Goal: Navigation & Orientation: Understand site structure

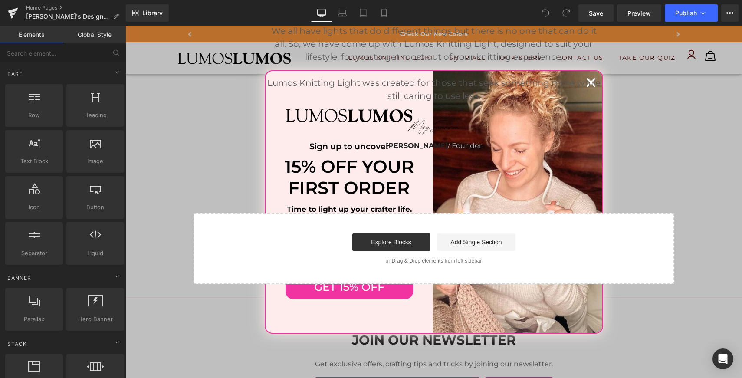
scroll to position [1715, 0]
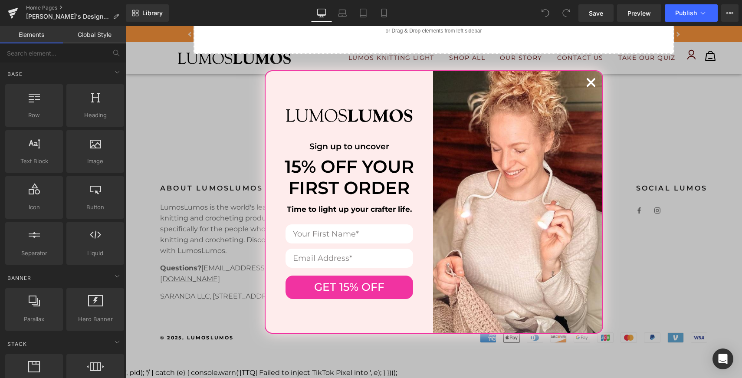
click at [584, 84] on circle "Close dialog" at bounding box center [591, 82] width 16 height 16
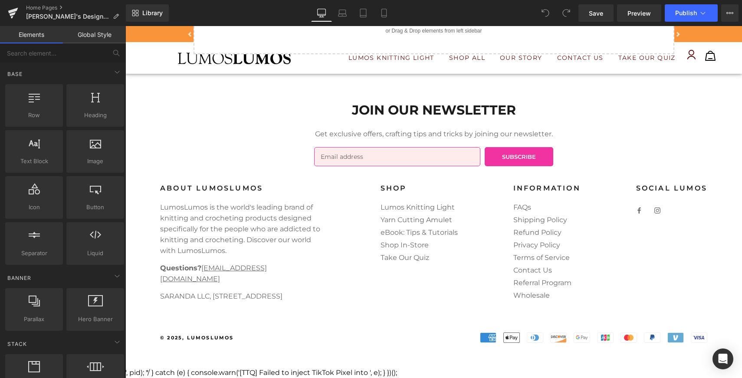
click at [458, 257] on div "SHOP Lumos Knitting Light Yarn Cutting Amulet eBook: Tips & Tutorials Shop In-S…" at bounding box center [419, 246] width 112 height 125
click at [423, 219] on link "Yarn Cutting Amulet" at bounding box center [417, 220] width 72 height 8
click at [704, 263] on div "social lumos" at bounding box center [672, 246] width 106 height 125
click at [248, 223] on p "LumosLumos is the world's leading brand of knitting and crocheting products des…" at bounding box center [242, 229] width 165 height 54
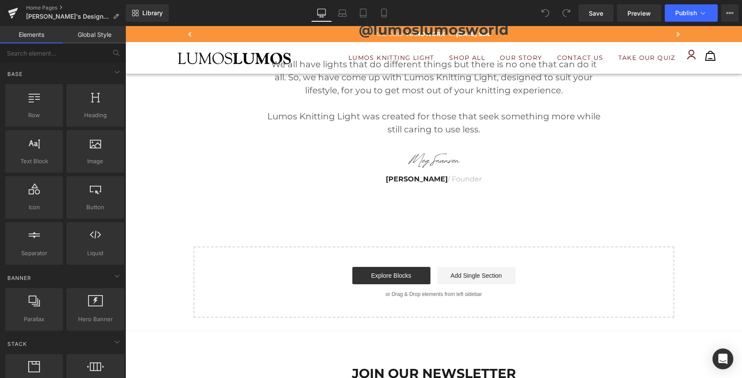
scroll to position [1391, 0]
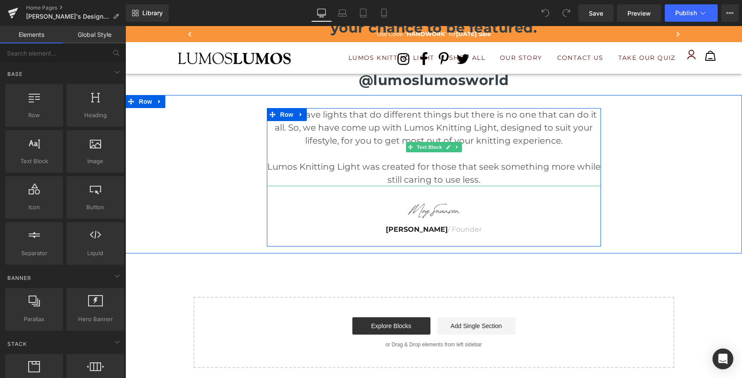
click at [328, 135] on p "We all have lights that do different things but there is no one that can do it …" at bounding box center [434, 127] width 334 height 39
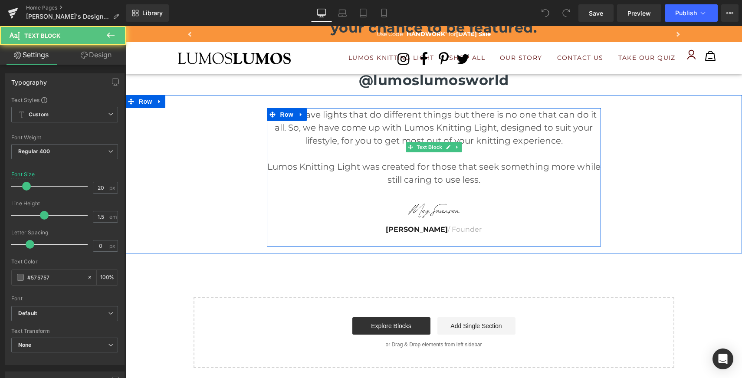
click at [331, 172] on p "Lumos Knitting Light was created for those that seek something more while still…" at bounding box center [434, 173] width 334 height 26
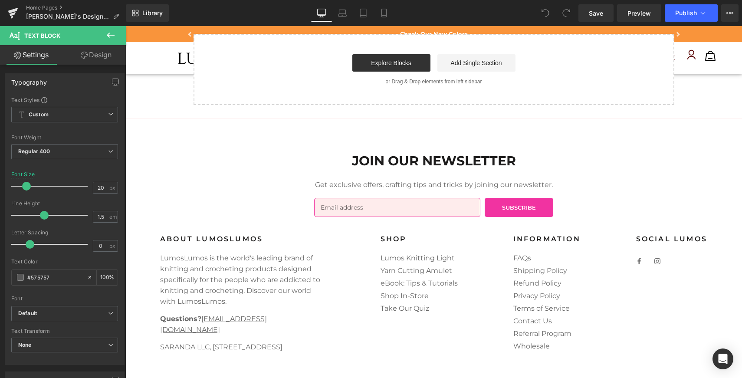
scroll to position [1715, 0]
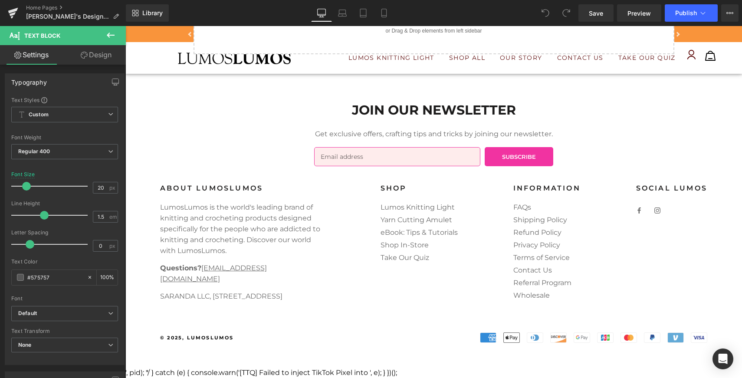
click at [299, 105] on div "JOIN OUR NEWSLETTER Get exclusive offers, crafting tips and tricks by joining o…" at bounding box center [434, 133] width 274 height 66
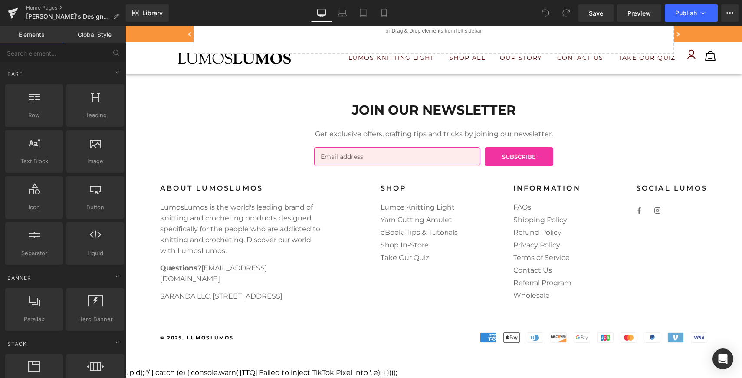
click at [310, 107] on div "JOIN OUR NEWSLETTER Get exclusive offers, crafting tips and tricks by joining o…" at bounding box center [434, 133] width 274 height 66
click at [469, 217] on div "SHOP Lumos Knitting Light Yarn Cutting Amulet eBook: Tips & Tutorials Shop In-S…" at bounding box center [419, 246] width 112 height 125
click at [471, 269] on div "SHOP Lumos Knitting Light Yarn Cutting Amulet eBook: Tips & Tutorials Shop In-S…" at bounding box center [419, 246] width 112 height 125
click at [410, 322] on div "About LumosLumos LumosLumos is the world's leading brand of knitting and croche…" at bounding box center [434, 257] width 582 height 146
drag, startPoint x: 346, startPoint y: 284, endPoint x: 338, endPoint y: 279, distance: 10.1
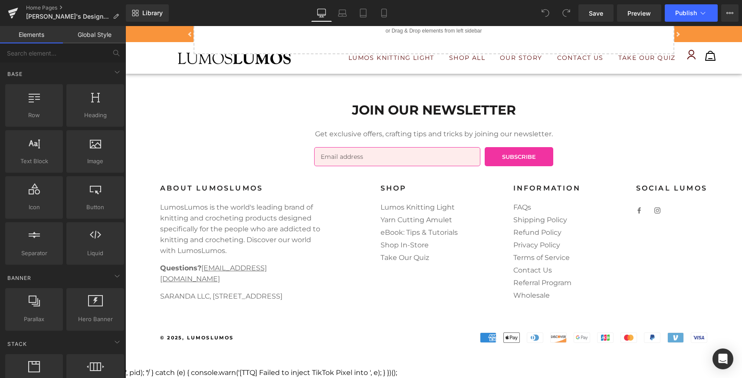
click at [346, 284] on div "About LumosLumos LumosLumos is the world's leading brand of knitting and croche…" at bounding box center [434, 257] width 582 height 146
click at [118, 277] on icon at bounding box center [117, 276] width 10 height 10
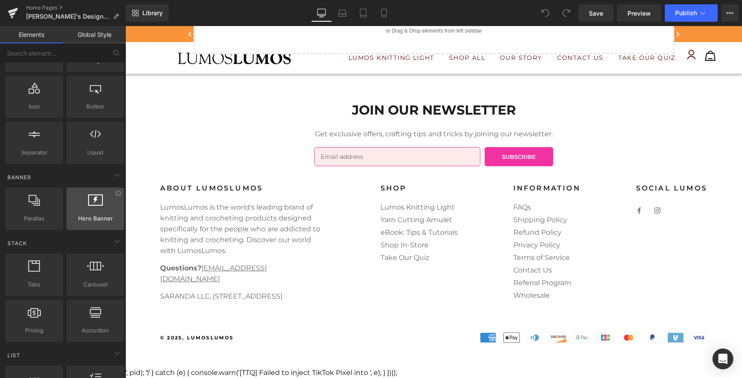
scroll to position [217, 0]
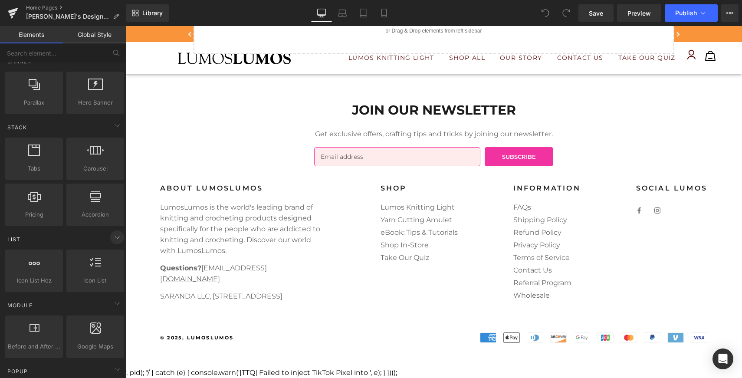
click at [115, 233] on icon at bounding box center [117, 237] width 10 height 10
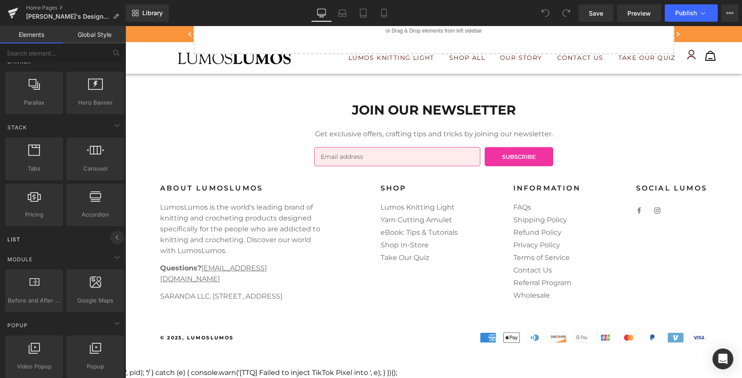
click at [115, 233] on icon at bounding box center [117, 237] width 10 height 10
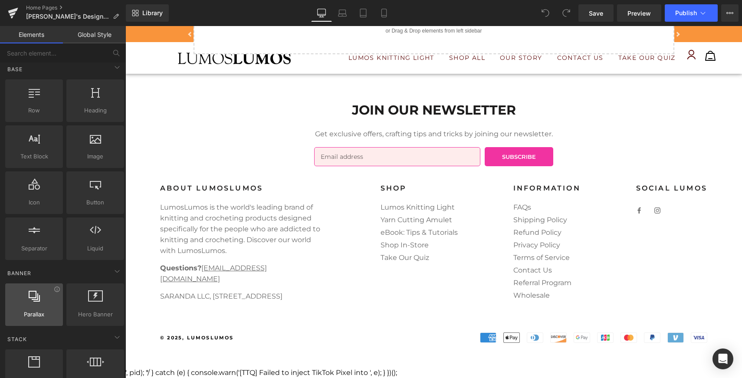
scroll to position [0, 0]
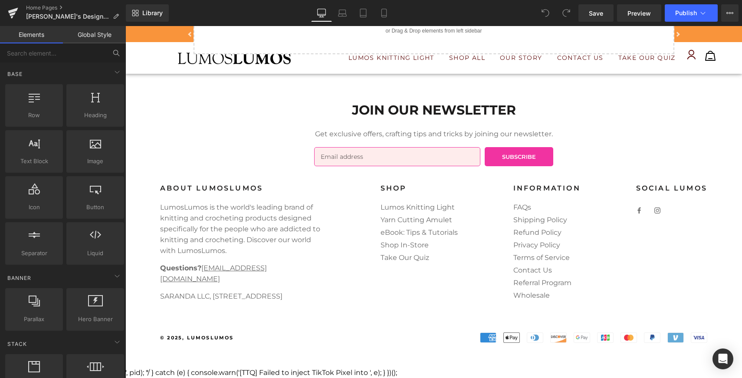
click at [120, 54] on icon at bounding box center [116, 53] width 8 height 8
click at [104, 38] on link "Global Style" at bounding box center [94, 34] width 63 height 17
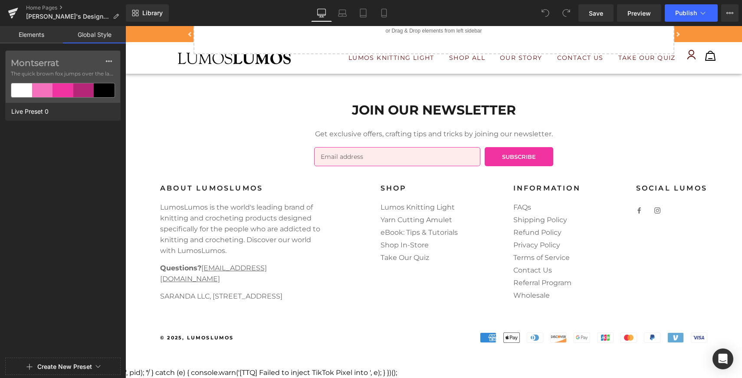
click at [41, 36] on link "Elements" at bounding box center [31, 34] width 63 height 17
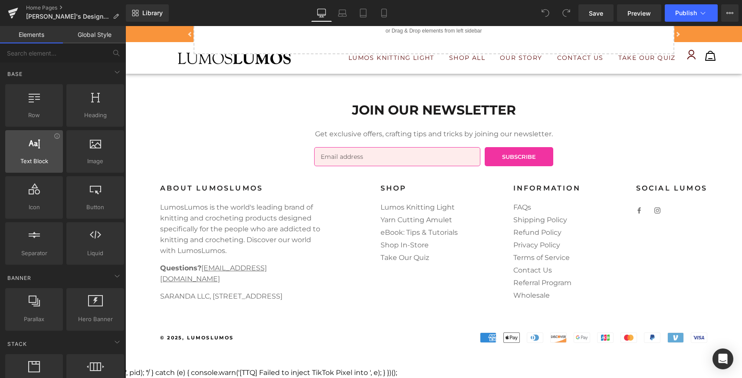
click at [50, 143] on div at bounding box center [34, 147] width 53 height 20
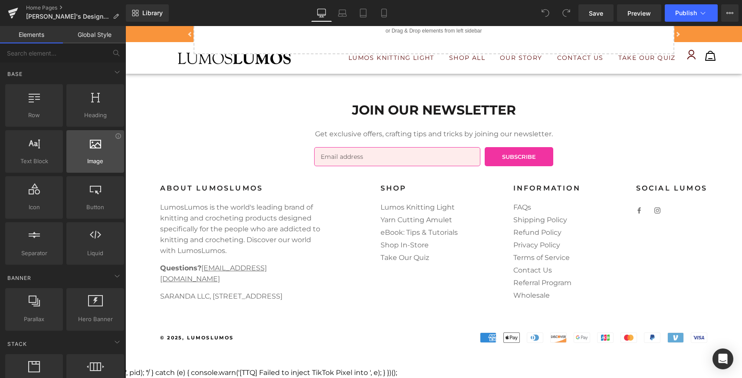
click at [85, 167] on div "Image images, photos, alts, uploads" at bounding box center [95, 151] width 58 height 43
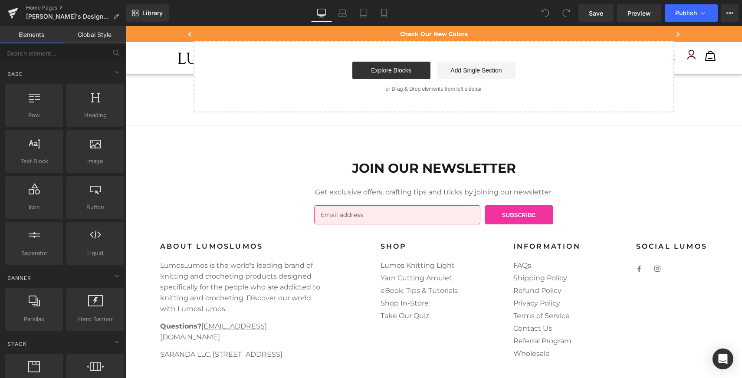
scroll to position [1494, 0]
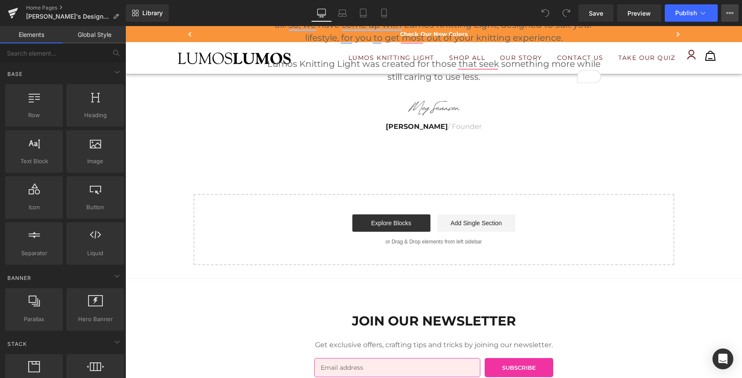
click at [733, 12] on icon at bounding box center [733, 13] width 2 height 2
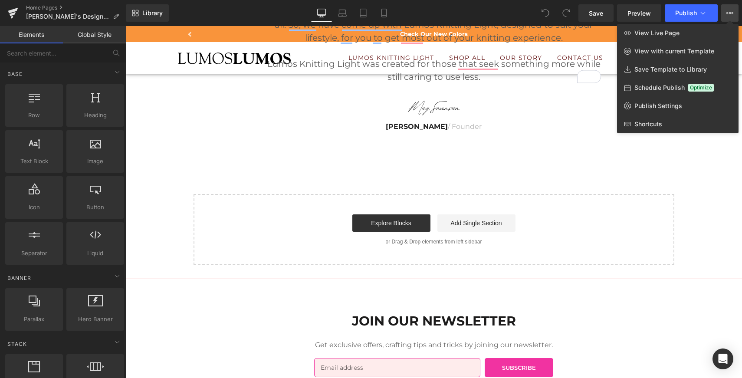
click at [511, 158] on div at bounding box center [433, 202] width 617 height 352
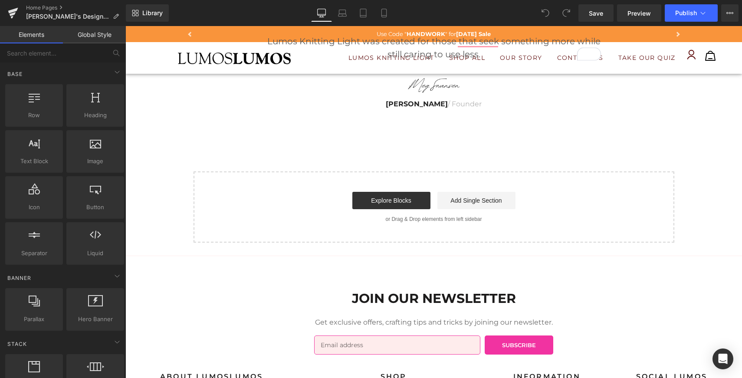
scroll to position [1474, 0]
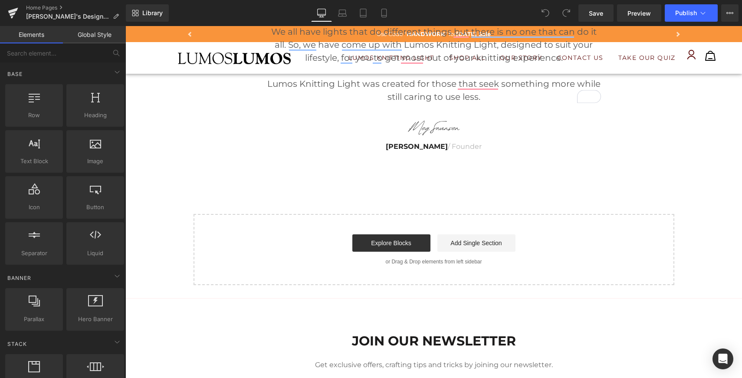
drag, startPoint x: 430, startPoint y: 18, endPoint x: 264, endPoint y: 18, distance: 165.8
click at [352, 20] on div "Library Desktop Desktop Laptop Tablet Mobile Save Preview Publish Scheduled Vie…" at bounding box center [434, 12] width 616 height 17
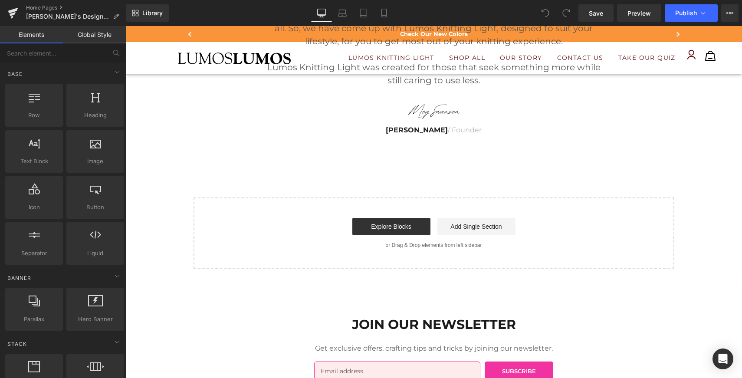
scroll to position [1580, 0]
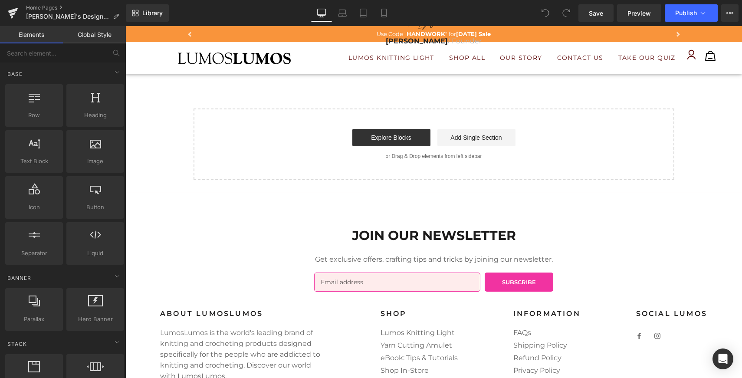
click at [518, 155] on p "or Drag & Drop elements from left sidebar" at bounding box center [433, 156] width 453 height 6
